Goal: Task Accomplishment & Management: Manage account settings

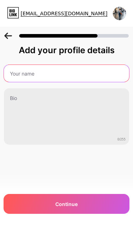
click at [22, 74] on input "text" at bounding box center [66, 73] width 125 height 17
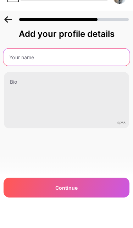
type input "B"
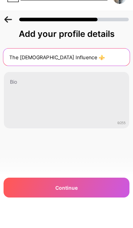
click at [8, 65] on input "The [DEMOGRAPHIC_DATA] Influence ⚜️" at bounding box center [66, 73] width 127 height 17
type input "⚜️The [DEMOGRAPHIC_DATA] Influence ⚜️"
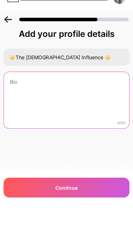
click at [15, 88] on textarea at bounding box center [66, 116] width 125 height 57
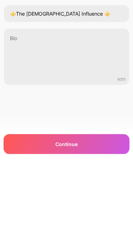
scroll to position [37, 0]
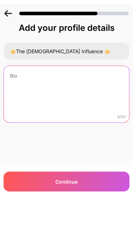
click at [23, 88] on textarea at bounding box center [66, 116] width 125 height 57
paste textarea "“I’m [Your Name], and I’m a life coach, mentor, spiritual rebel, and certified …"
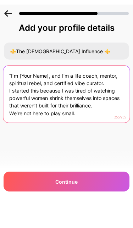
click at [46, 88] on textarea "“I’m [Your Name], and I’m a life coach, mentor, spiritual rebel, and certified …" at bounding box center [66, 117] width 127 height 58
click at [42, 88] on textarea "“I’m [Your Name], and I’m a life coach, mentor, spiritual rebel, and certified …" at bounding box center [66, 117] width 127 height 58
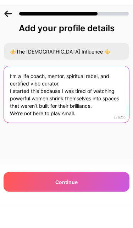
click at [5, 88] on textarea "I’m a life coach, mentor, spiritual rebel, and certified vibe curator. I starte…" at bounding box center [66, 116] width 125 height 57
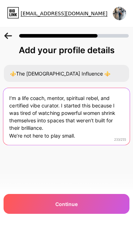
scroll to position [7, 0]
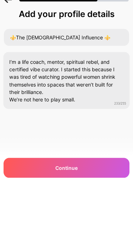
click at [0, 87] on div "⚜️The [DEMOGRAPHIC_DATA] Influence ⚜️ I’m a life coach, mentor, spiritual rebel…" at bounding box center [66, 105] width 133 height 80
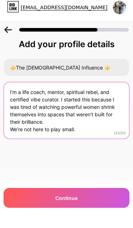
click at [71, 100] on textarea "I’m a life coach, mentor, spiritual rebel, and certified vibe curator. I starte…" at bounding box center [66, 116] width 125 height 57
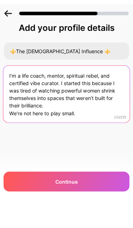
click at [101, 88] on textarea "I’m a life coach, mentor, spiritual rebel, and certified vibe curator. I starte…" at bounding box center [66, 117] width 127 height 58
click at [60, 88] on textarea "I’m a life coach, mentor, spiritual rebel, and certified vibe curator. I starte…" at bounding box center [66, 117] width 127 height 58
click at [59, 88] on textarea "I’m a life coach, mentor, spiritual rebel, and certified vibe curator. I starte…" at bounding box center [66, 117] width 127 height 58
click at [93, 88] on textarea "I’m a life coach, mentor, spiritual rebel, and certified vibe curator. I starte…" at bounding box center [66, 117] width 127 height 58
click at [62, 88] on textarea "I’m a life coach, mentor, spiritual rebel, and certified vibe curator. I starte…" at bounding box center [66, 117] width 127 height 58
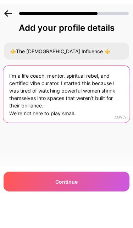
click at [64, 88] on textarea "I’m a life coach, mentor, spiritual rebel, and certified vibe curator. I starte…" at bounding box center [66, 117] width 127 height 58
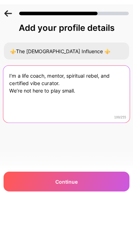
click at [9, 88] on textarea "I’m a life coach, mentor, spiritual rebel, and certified vibe curator. We’re no…" at bounding box center [66, 117] width 127 height 58
click at [6, 88] on textarea "I’m a life coach, mentor, spiritual rebel, and certified vibe curator. We’re no…" at bounding box center [66, 117] width 127 height 58
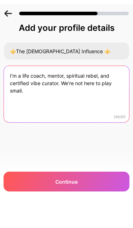
click at [10, 88] on textarea "I’m a life coach, mentor, spiritual rebel, and certified vibe curator. We’re no…" at bounding box center [66, 116] width 125 height 57
paste textarea "Hey love—I’m [PERSON_NAME], the unapologetic force behind The Sanctuary. I’m a …"
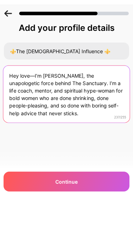
click at [50, 88] on textarea "Hey love—I’m [PERSON_NAME], the unapologetic force behind The Sanctuary. I’m a …" at bounding box center [66, 117] width 127 height 58
click at [51, 88] on textarea "Hey love—I’m [PERSON_NAME], the unapologetic force behind The Sanctuary. I’m a …" at bounding box center [66, 117] width 127 height 58
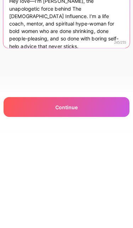
scroll to position [38, 0]
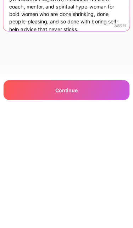
type textarea "Hey love—I’m [PERSON_NAME], the unapologetic force behind The [DEMOGRAPHIC_DATA…"
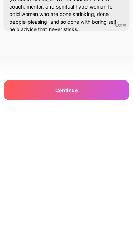
click at [54, 194] on div "Continue" at bounding box center [67, 204] width 126 height 20
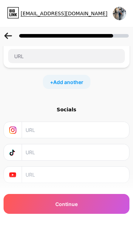
scroll to position [49, 0]
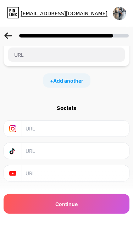
click at [35, 125] on input "text" at bounding box center [75, 129] width 99 height 16
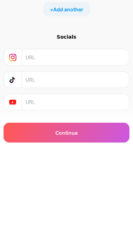
click at [37, 127] on input "text" at bounding box center [75, 129] width 99 height 16
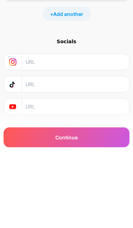
paste input "[URL][DOMAIN_NAME]"
type input "[URL][DOMAIN_NAME]"
click at [31, 143] on input "text" at bounding box center [75, 151] width 99 height 16
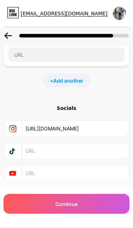
click at [36, 153] on input "text" at bounding box center [75, 151] width 99 height 16
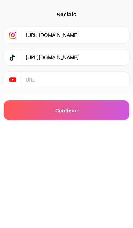
click at [94, 151] on input "[URL][DOMAIN_NAME]" at bounding box center [75, 151] width 99 height 16
type input "[URL][DOMAIN_NAME]"
click at [65, 168] on input "text" at bounding box center [75, 173] width 99 height 16
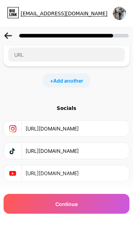
click at [106, 172] on input "[URL][DOMAIN_NAME]" at bounding box center [75, 173] width 99 height 16
type input "[URL][DOMAIN_NAME]"
click at [90, 204] on div "Continue" at bounding box center [67, 204] width 126 height 20
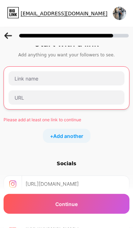
scroll to position [0, 0]
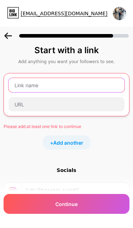
click at [15, 85] on input "text" at bounding box center [67, 85] width 116 height 14
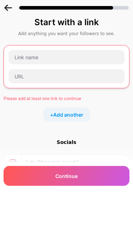
click at [18, 97] on input "text" at bounding box center [67, 104] width 116 height 14
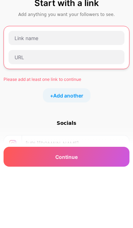
click at [22, 78] on input "text" at bounding box center [67, 85] width 116 height 14
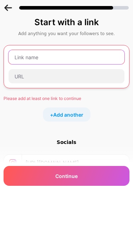
type input "T"
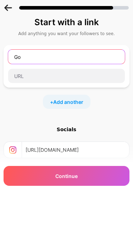
type input "G"
type input "TheGoddessInfluence"
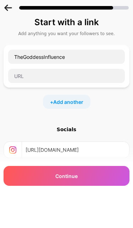
click at [18, 97] on input "text" at bounding box center [66, 104] width 117 height 14
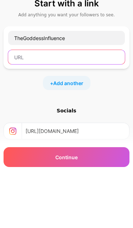
click at [19, 97] on input "text" at bounding box center [66, 104] width 117 height 14
click at [75, 97] on input "text" at bounding box center [66, 104] width 117 height 14
click at [20, 97] on input "text" at bounding box center [66, 104] width 117 height 14
click at [21, 97] on input "text" at bounding box center [66, 104] width 117 height 14
click at [25, 97] on input "text" at bounding box center [66, 104] width 117 height 14
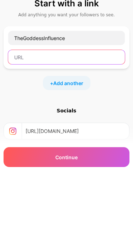
click at [25, 97] on input "text" at bounding box center [66, 104] width 117 height 14
click at [27, 97] on input "text" at bounding box center [66, 104] width 117 height 14
paste input "[URL][DOMAIN_NAME]"
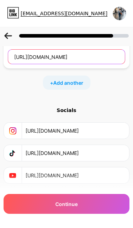
scroll to position [47, 0]
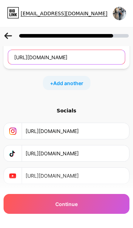
click at [55, 57] on input "[URL][DOMAIN_NAME]" at bounding box center [66, 57] width 117 height 14
click at [55, 56] on input "[URL][DOMAIN_NAME]" at bounding box center [66, 57] width 117 height 14
click at [83, 56] on input "[URL][DOMAIN_NAME]" at bounding box center [66, 57] width 117 height 14
click at [84, 62] on input "[URL][DOMAIN_NAME]" at bounding box center [66, 57] width 117 height 14
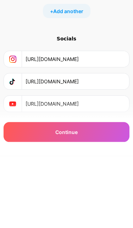
scroll to position [50, 0]
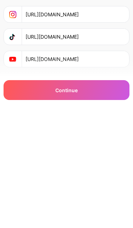
type input "[URL][DOMAIN_NAME]"
click at [45, 194] on div "Continue" at bounding box center [67, 204] width 126 height 20
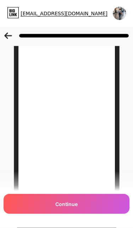
scroll to position [0, 0]
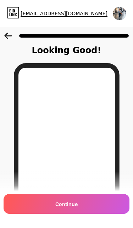
click at [72, 205] on span "Continue" at bounding box center [66, 203] width 22 height 7
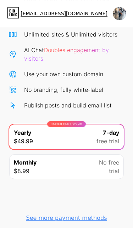
scroll to position [52, 0]
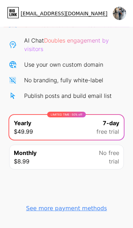
click at [71, 213] on div "See more payment methods" at bounding box center [66, 208] width 81 height 17
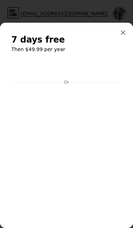
scroll to position [0, 0]
click at [121, 30] on icon at bounding box center [123, 33] width 6 height 6
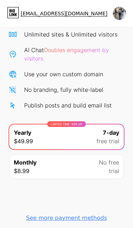
scroll to position [52, 0]
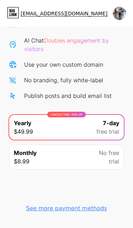
click at [66, 209] on div "See more payment methods" at bounding box center [66, 208] width 81 height 9
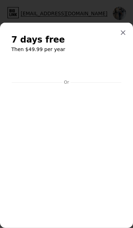
scroll to position [0, 0]
click at [122, 26] on div at bounding box center [123, 32] width 13 height 13
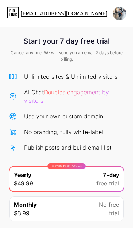
click at [121, 12] on img at bounding box center [119, 13] width 13 height 13
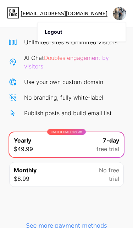
scroll to position [52, 0]
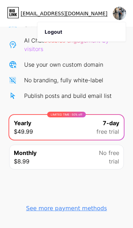
click at [69, 207] on div "See more payment methods" at bounding box center [66, 208] width 81 height 9
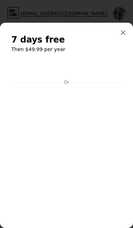
scroll to position [0, 0]
click at [123, 26] on div at bounding box center [123, 32] width 13 height 13
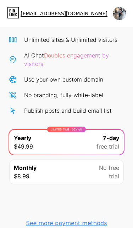
scroll to position [52, 0]
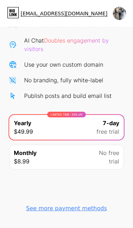
click at [12, 12] on icon at bounding box center [13, 12] width 12 height 11
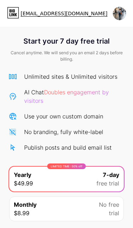
click at [121, 13] on img at bounding box center [119, 13] width 13 height 13
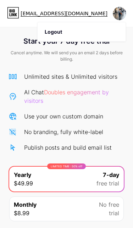
click at [14, 12] on icon at bounding box center [14, 10] width 2 height 3
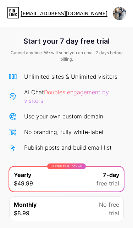
click at [117, 14] on img at bounding box center [119, 13] width 13 height 13
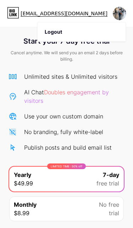
click at [55, 31] on li "Logout" at bounding box center [82, 31] width 88 height 19
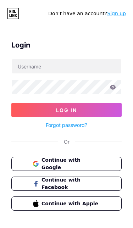
click at [10, 13] on icon at bounding box center [11, 11] width 2 height 3
